Goal: Task Accomplishment & Management: Manage account settings

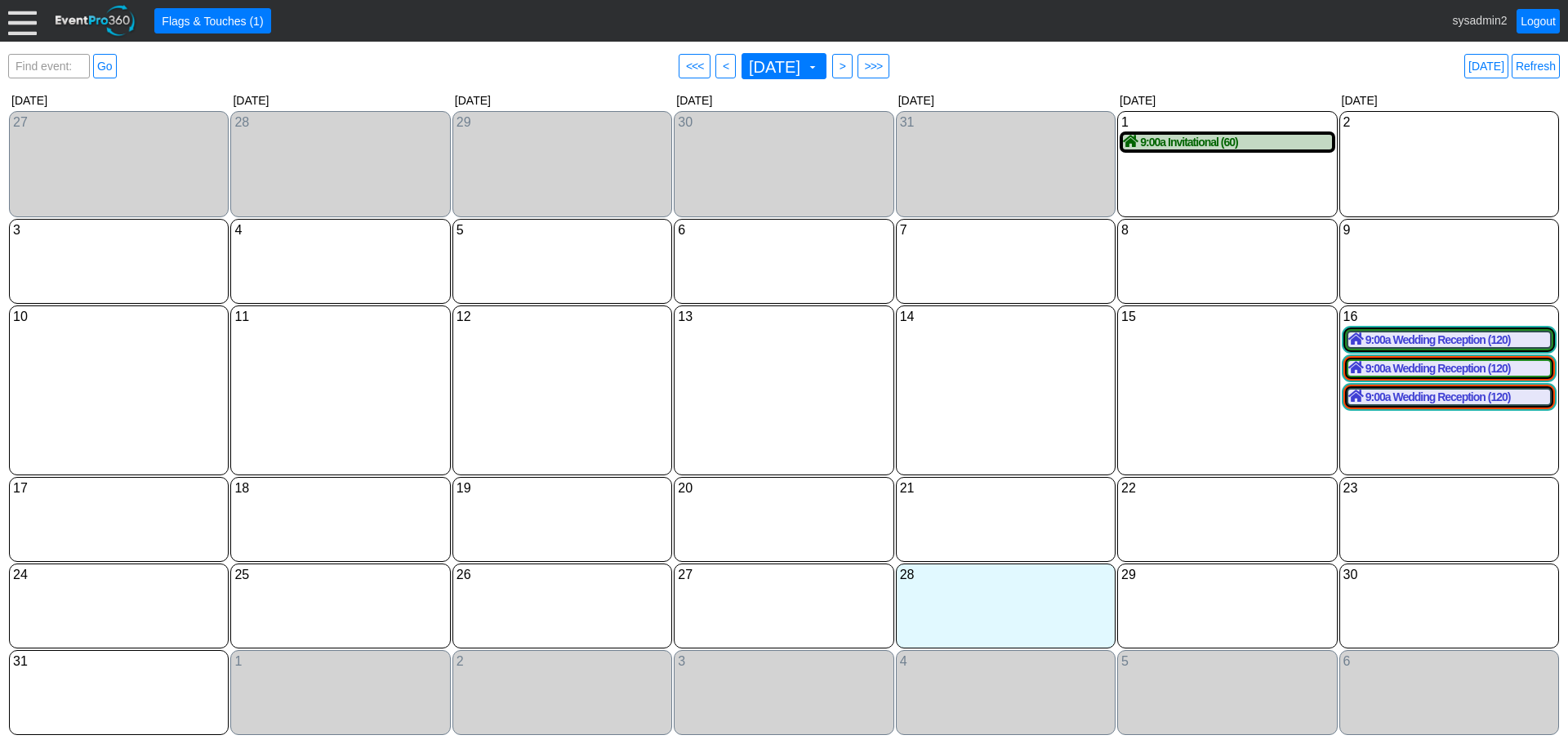
click at [23, 24] on div at bounding box center [23, 21] width 28 height 28
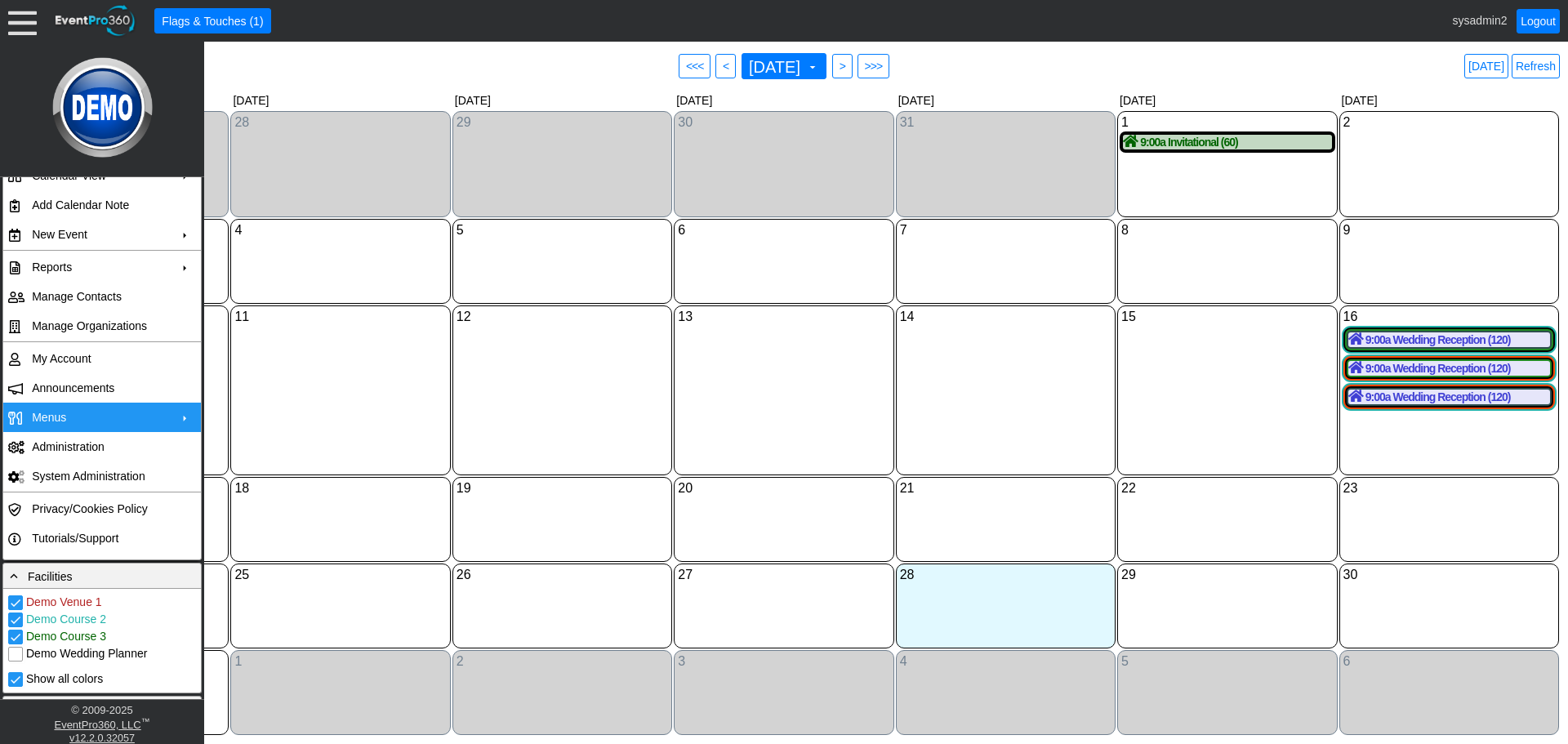
scroll to position [82, 0]
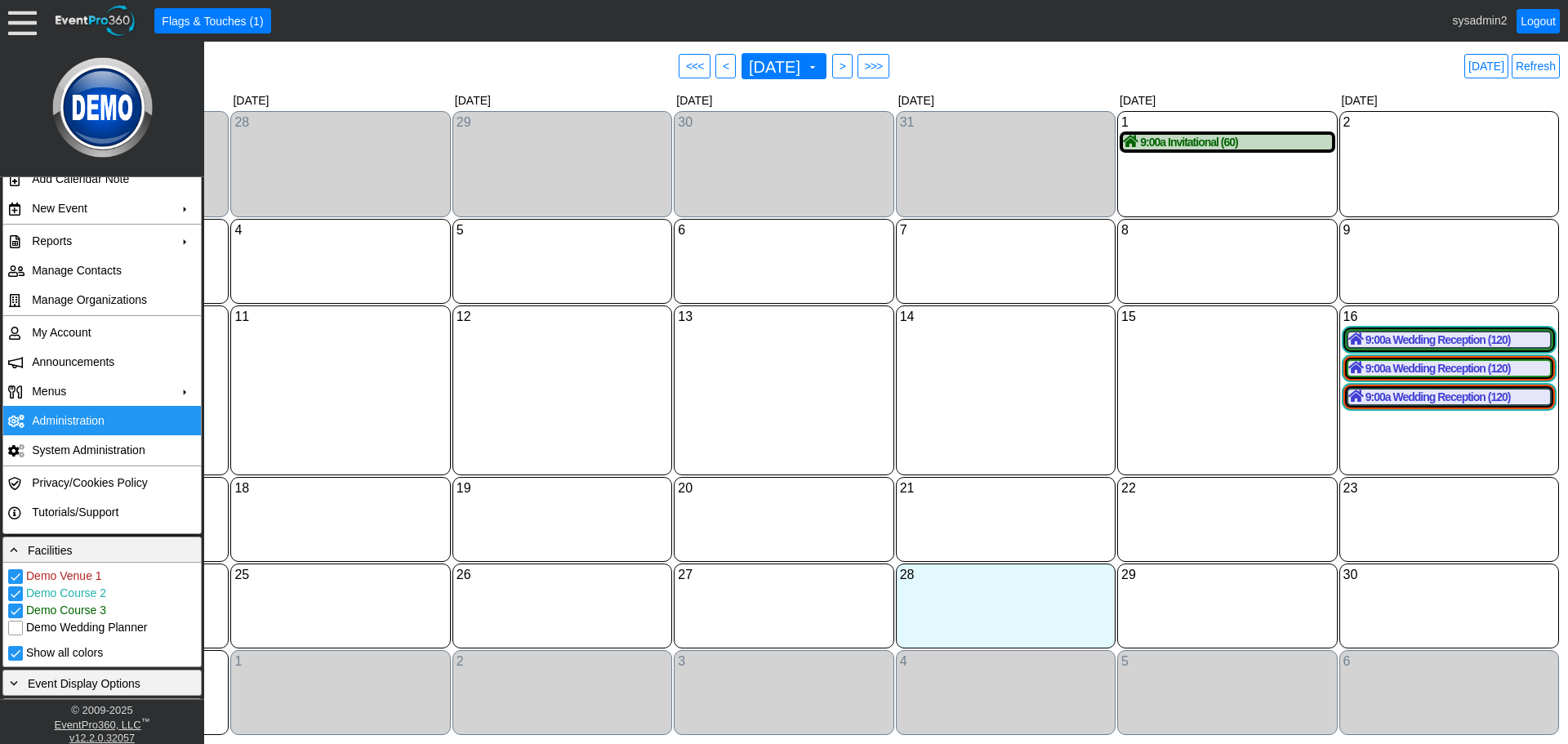
click at [63, 419] on td "Administration" at bounding box center [98, 420] width 146 height 29
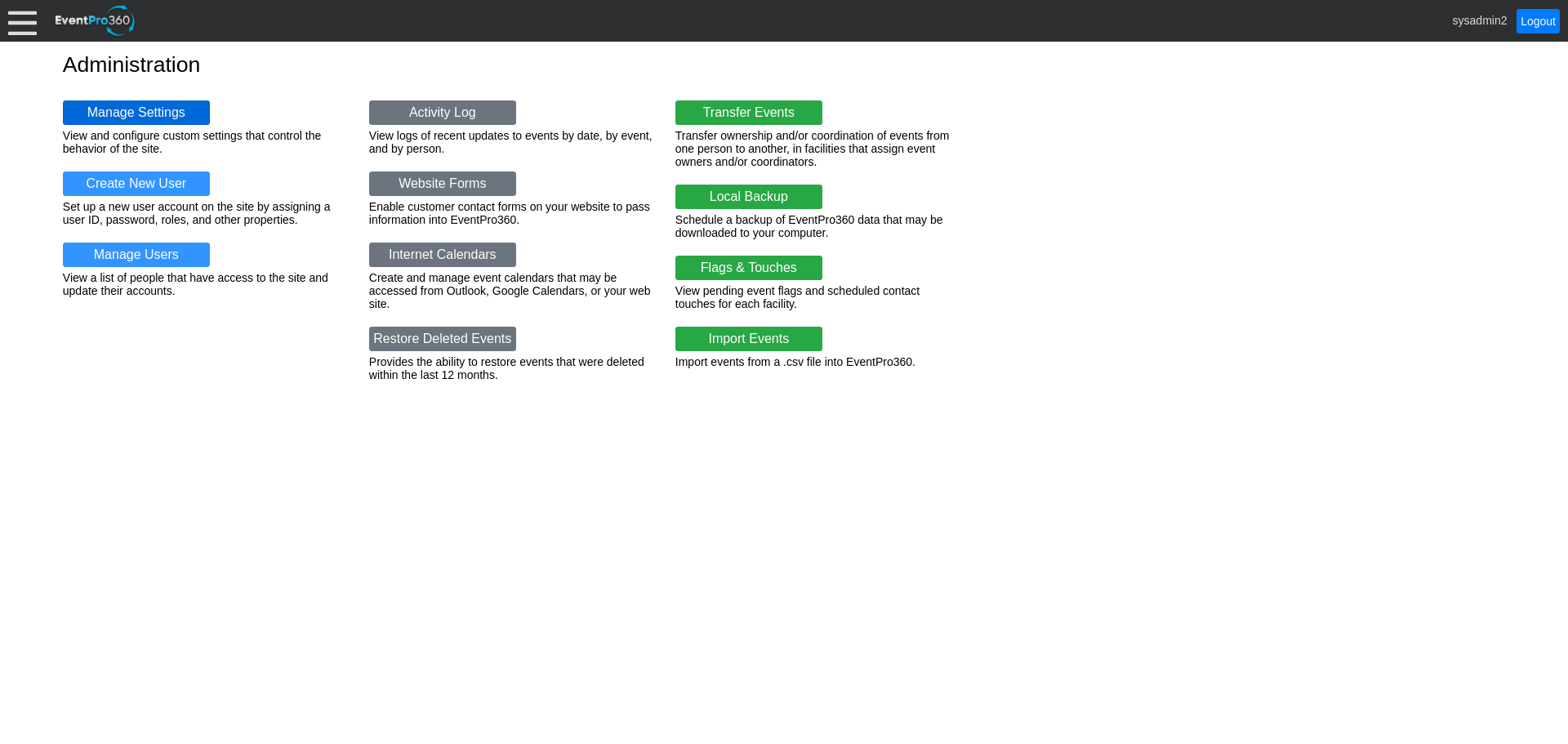
click at [155, 113] on link "Manage Settings" at bounding box center [136, 112] width 147 height 24
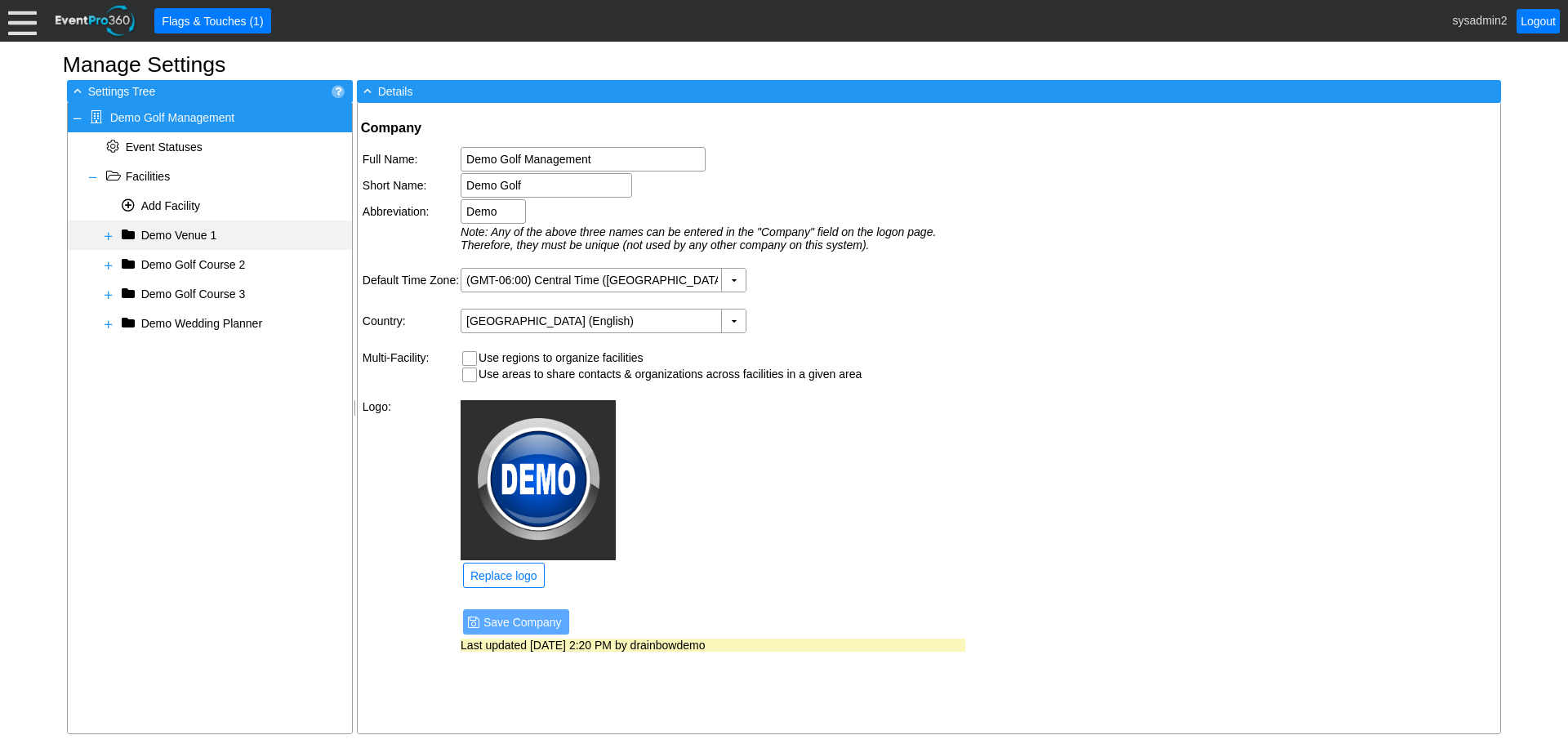
click at [107, 235] on span at bounding box center [109, 236] width 13 height 13
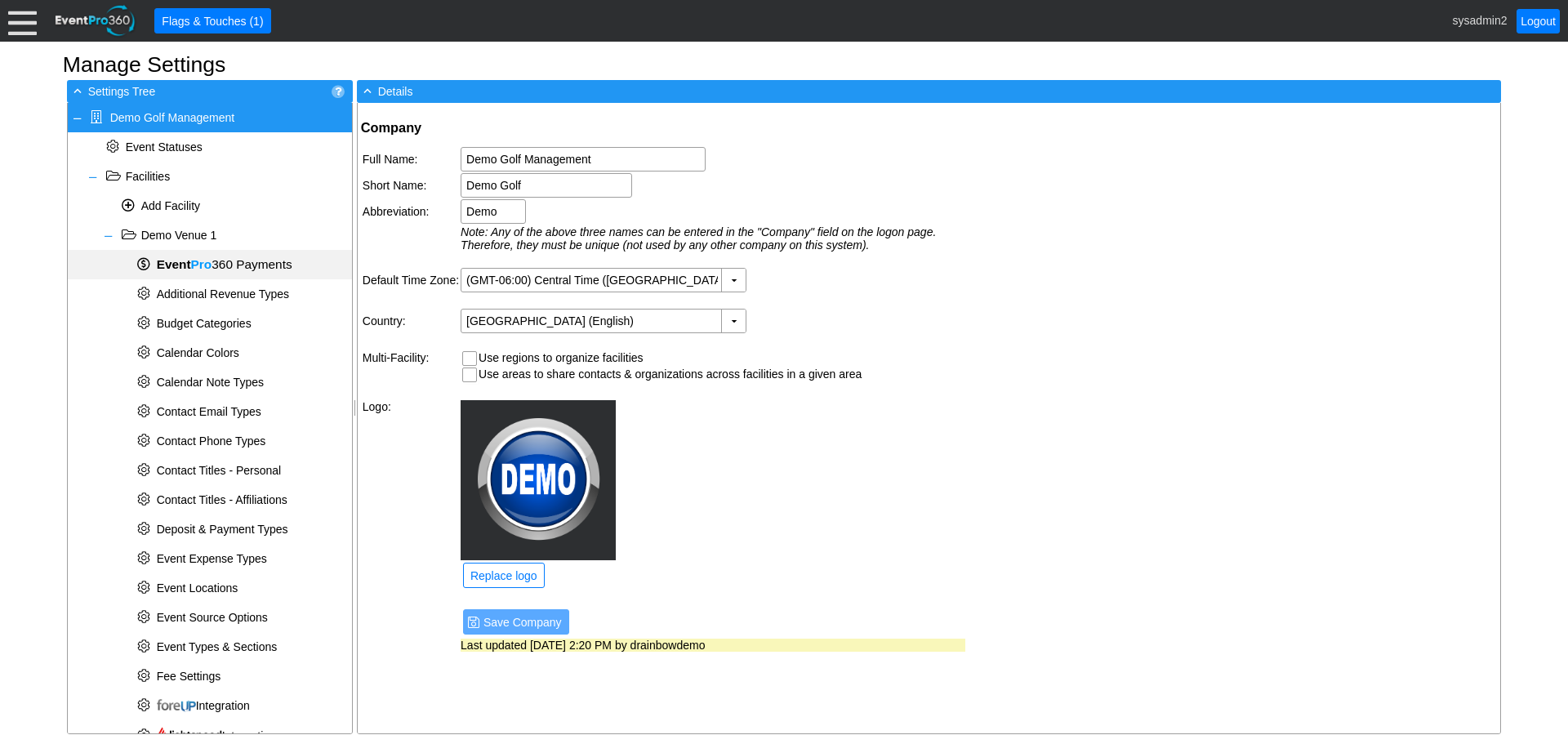
click at [190, 267] on b "Event Pro" at bounding box center [185, 264] width 55 height 14
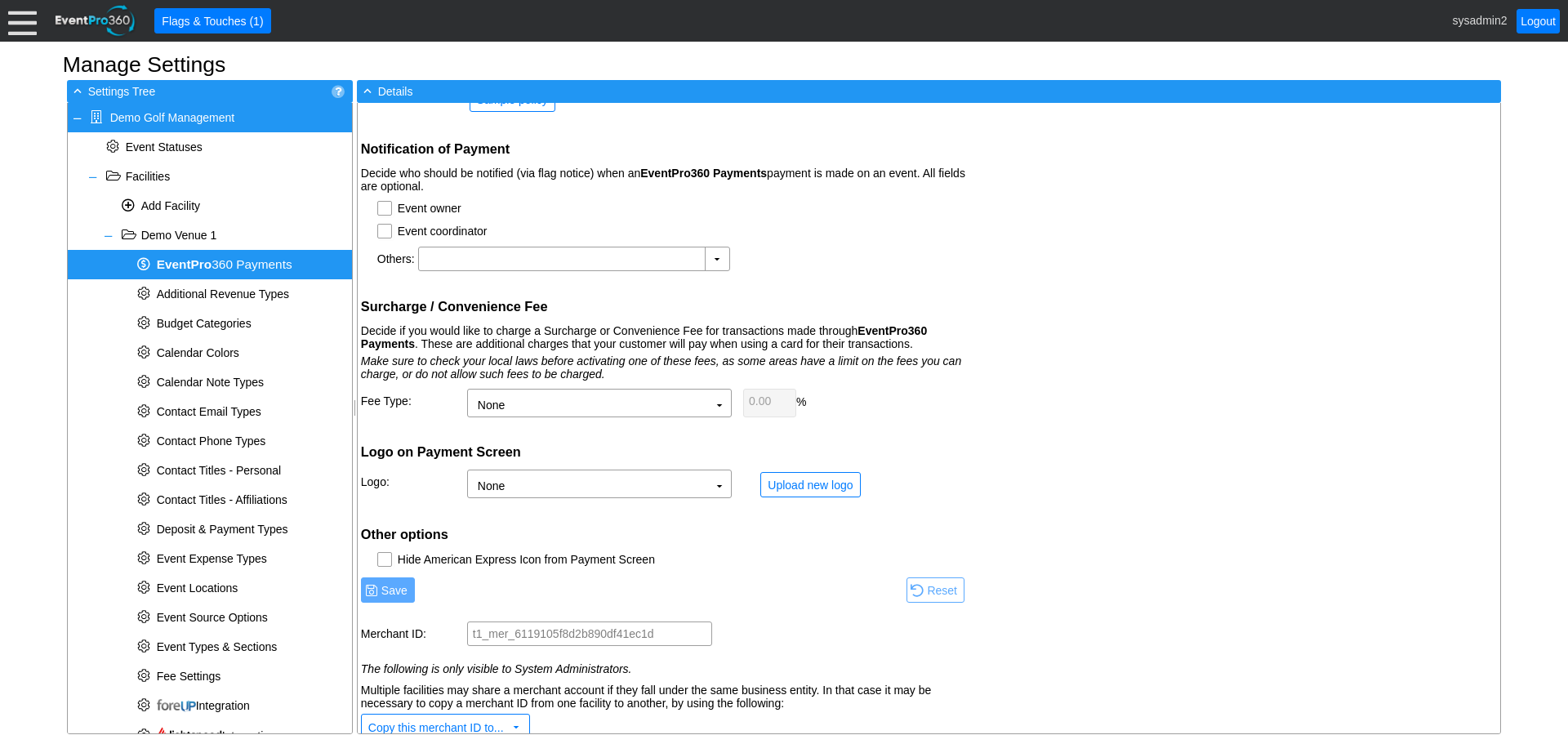
scroll to position [535, 0]
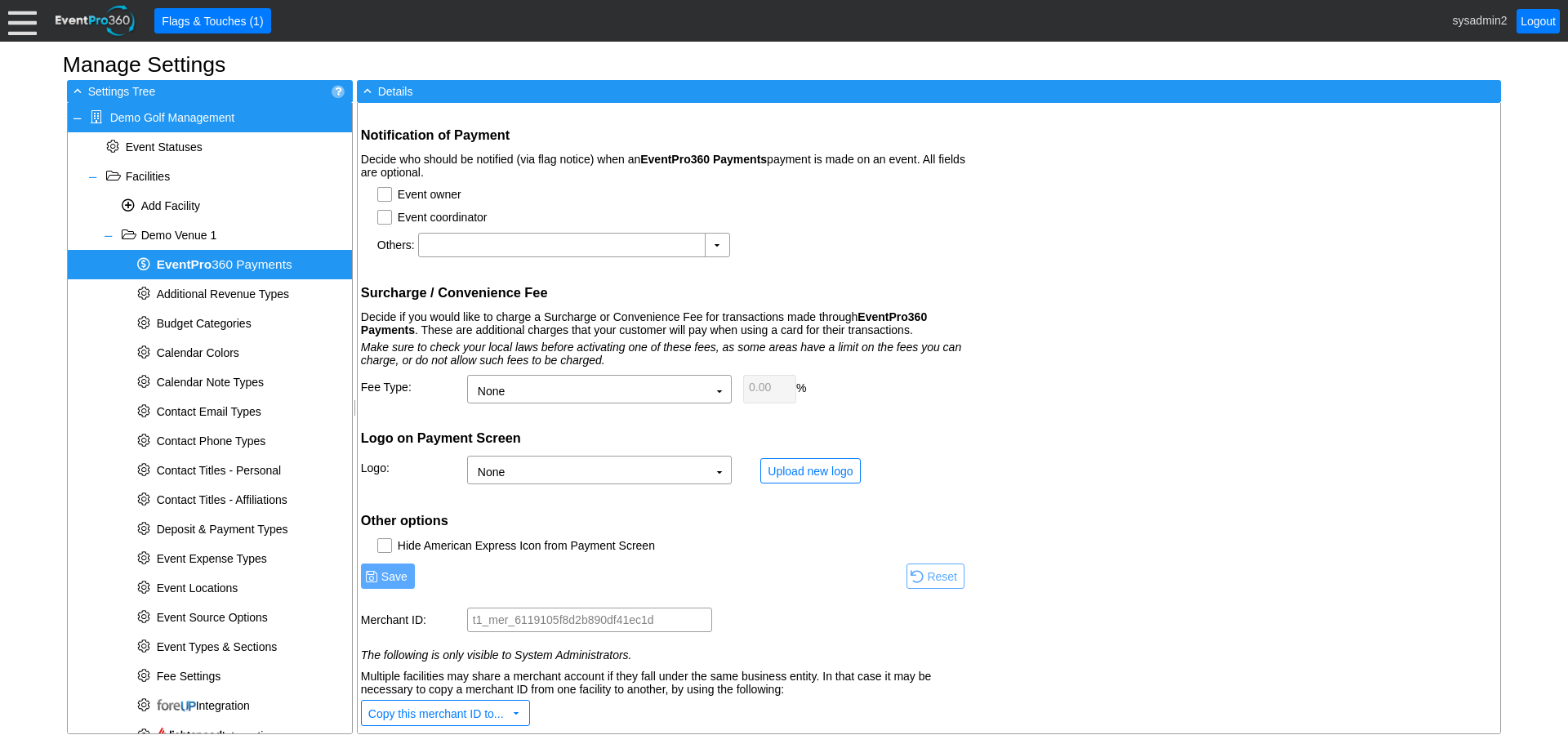
click at [1216, 446] on div "EventPro360 Payments Use our secure payment service, EventPro360 Payments, to c…" at bounding box center [929, 418] width 1142 height 630
